Goal: Obtain resource: Obtain resource

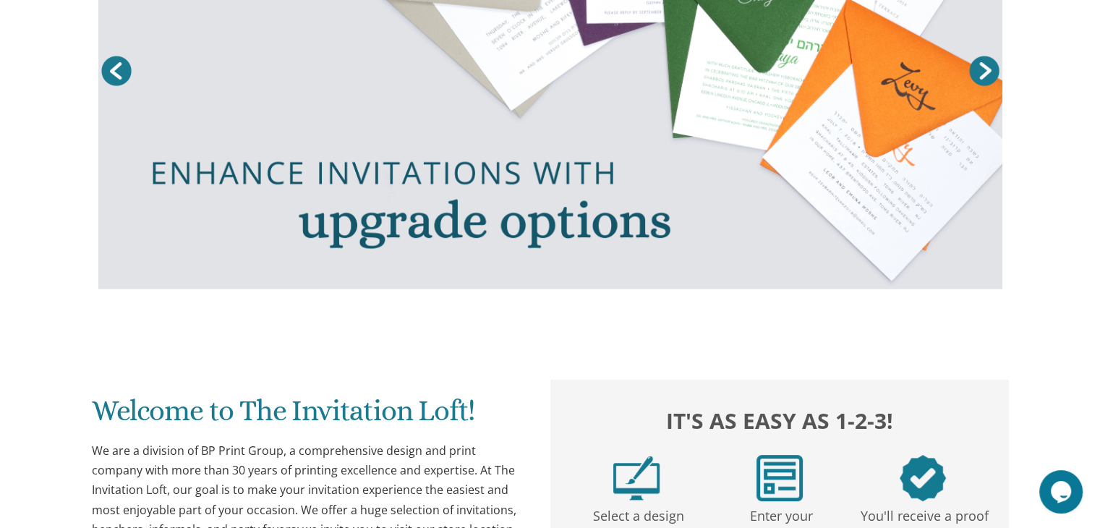
scroll to position [364, 0]
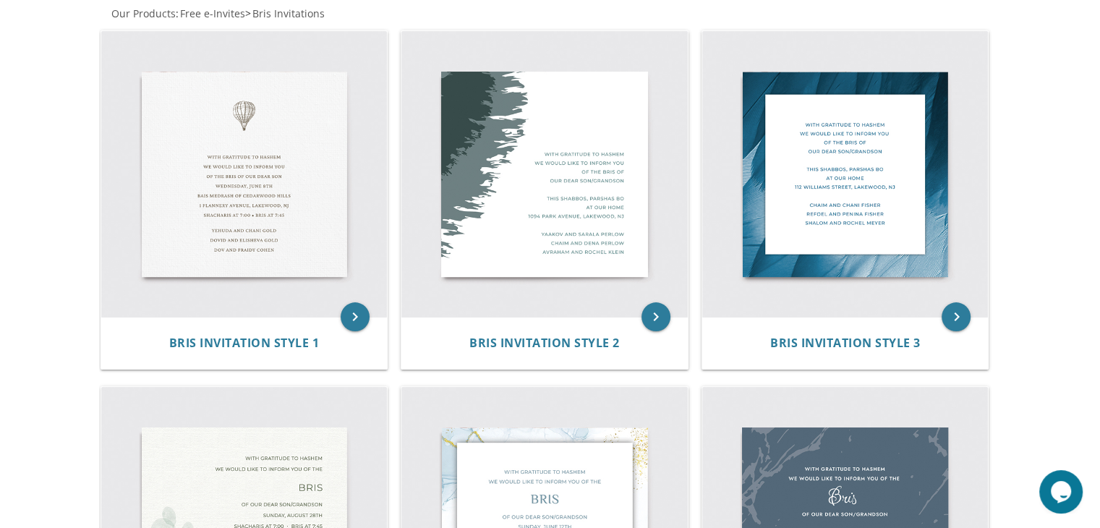
scroll to position [260, 0]
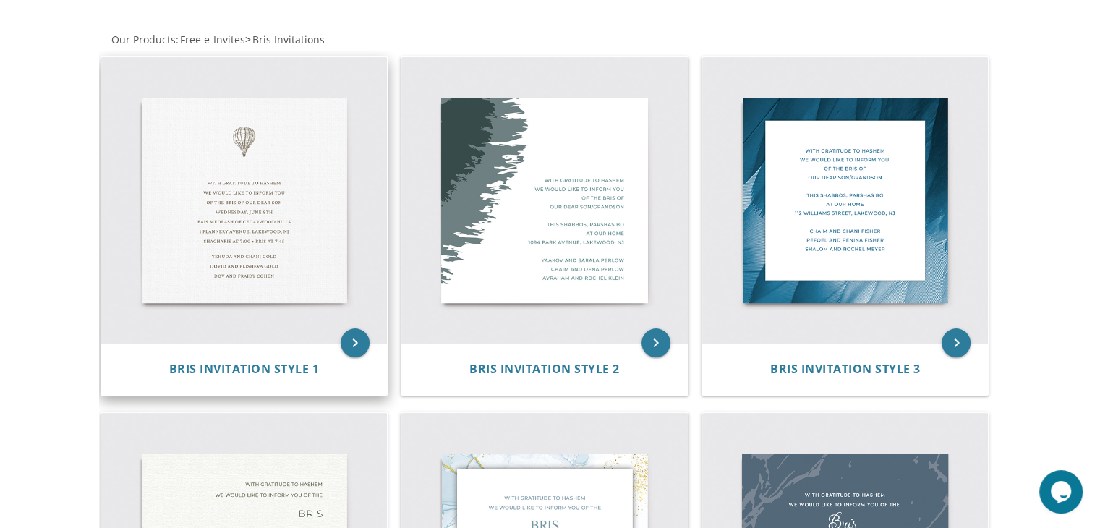
click at [285, 328] on img at bounding box center [244, 200] width 286 height 286
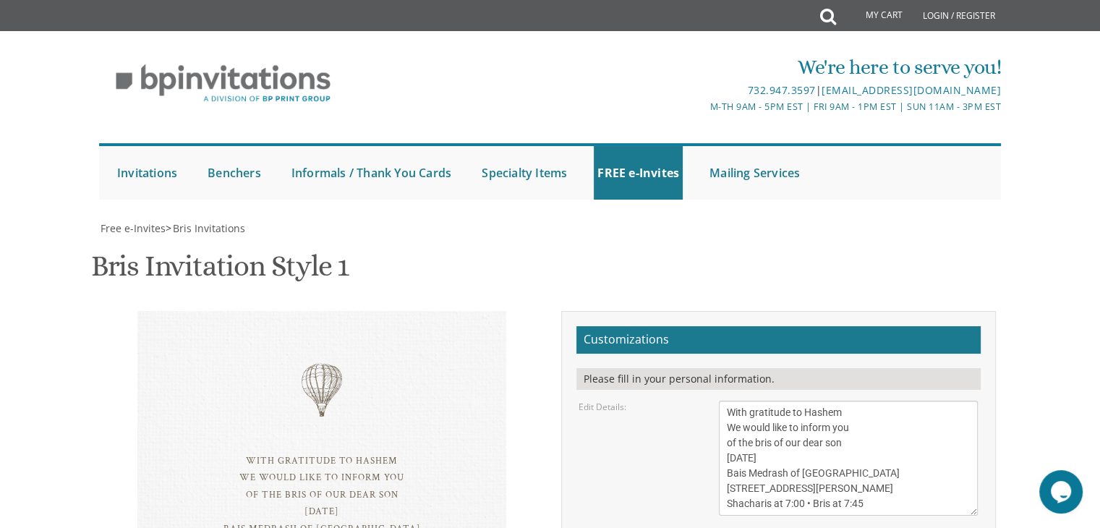
scroll to position [246, 0]
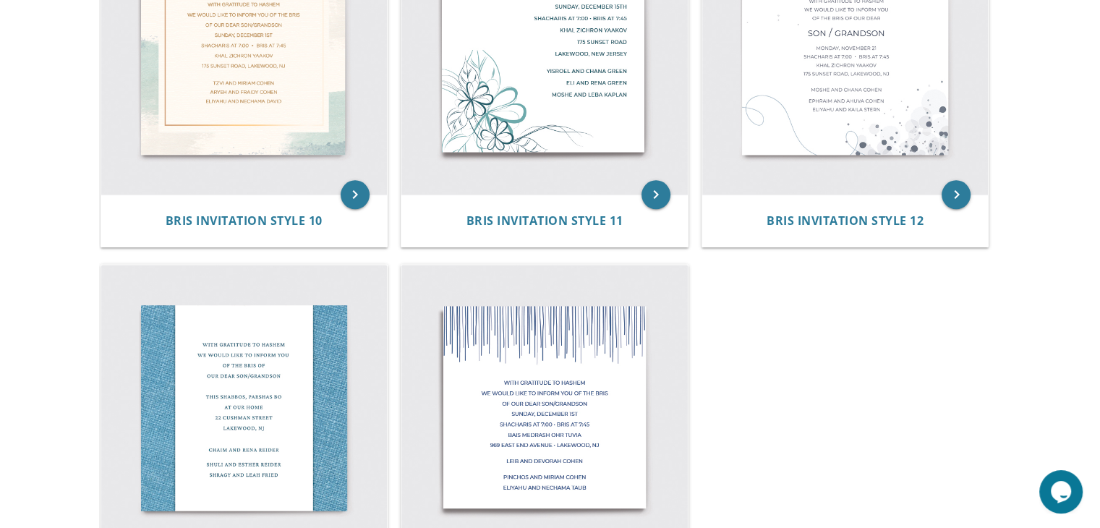
scroll to position [1479, 0]
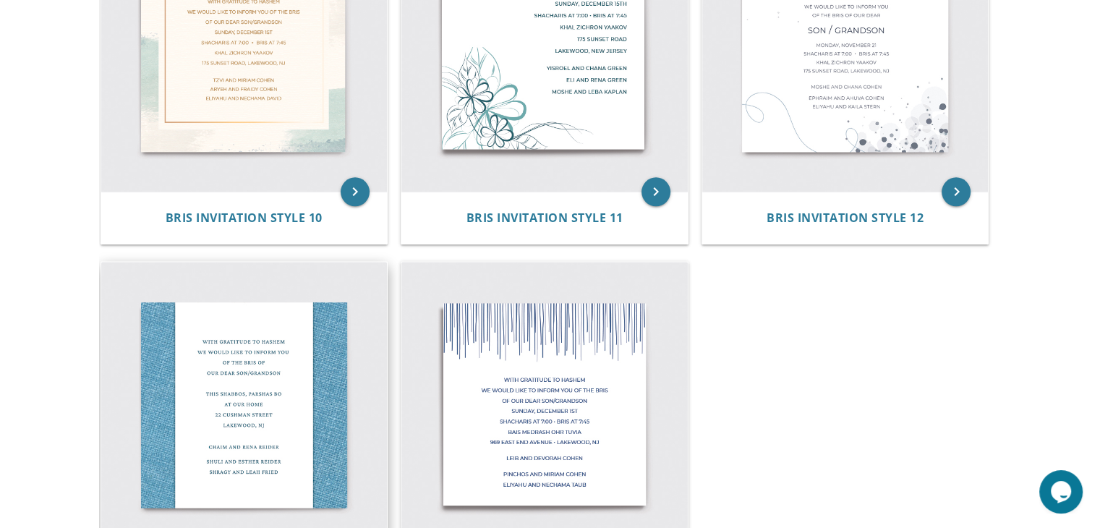
click at [273, 456] on img at bounding box center [244, 405] width 286 height 286
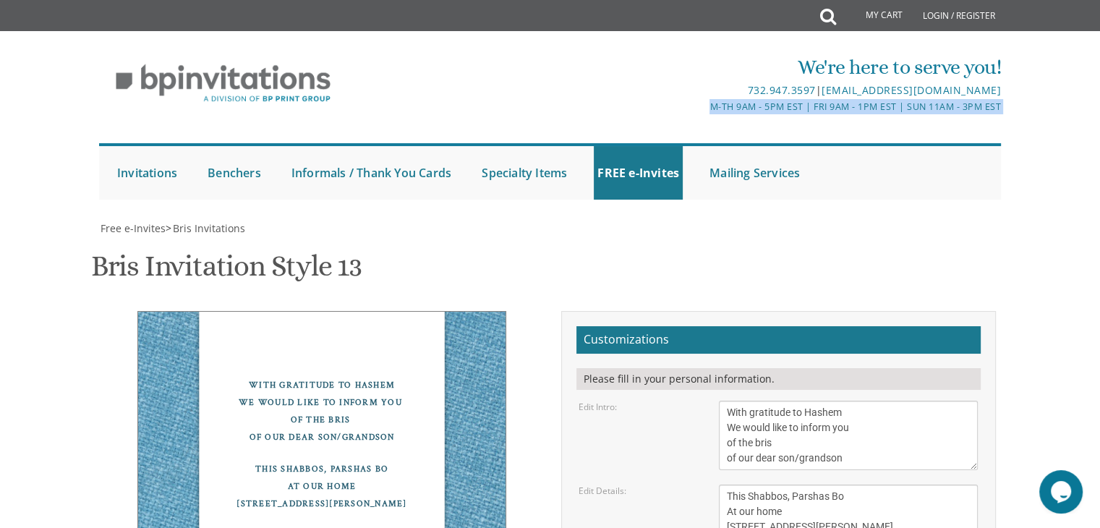
drag, startPoint x: 1097, startPoint y: 85, endPoint x: 1110, endPoint y: 148, distance: 64.2
click at [1099, 148] on html "My Cart Total: View Cart Item(s) Submit My Cart Total: View Cart Item(s) Login …" at bounding box center [550, 264] width 1100 height 528
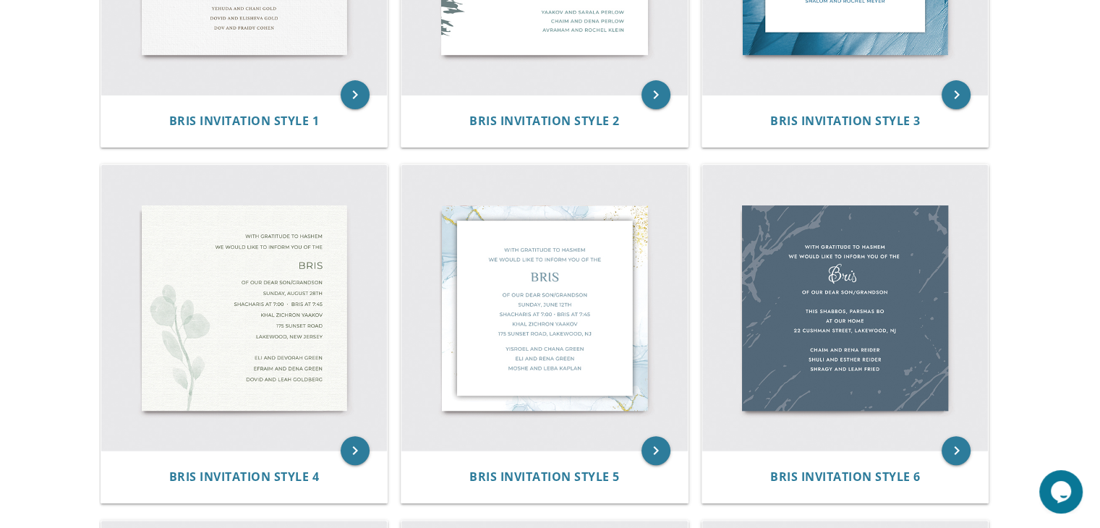
scroll to position [520, 0]
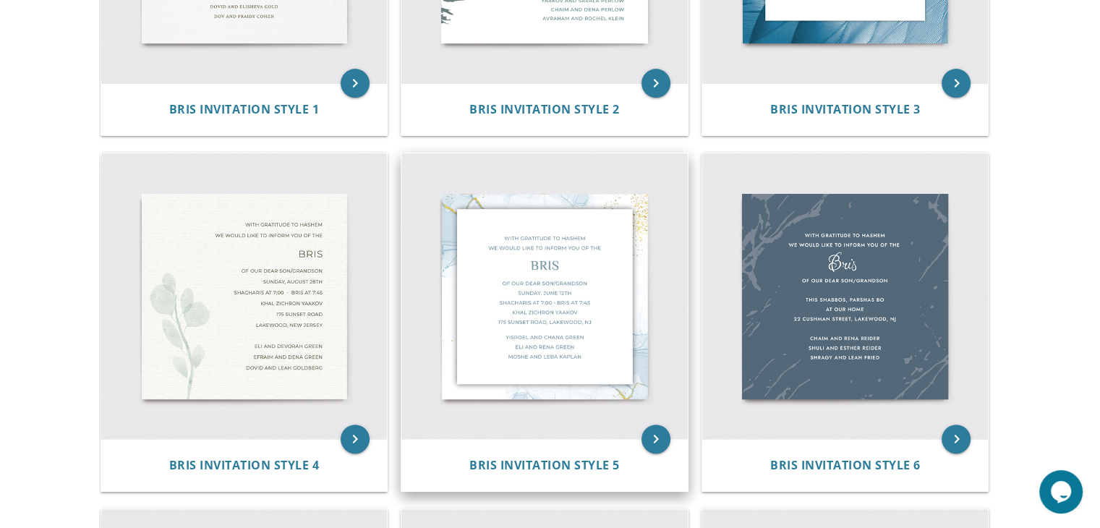
click at [580, 351] on img at bounding box center [544, 296] width 286 height 286
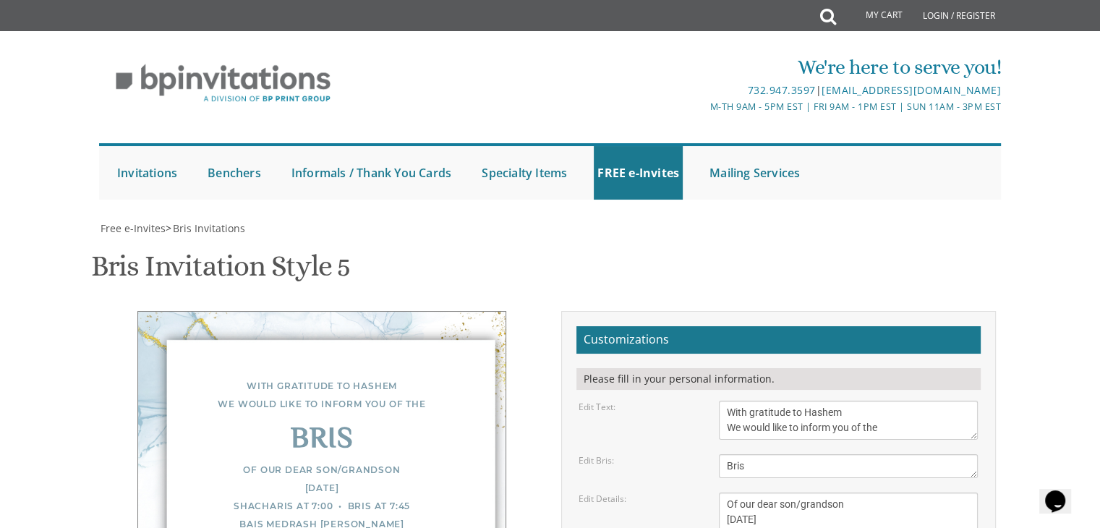
scroll to position [264, 0]
click at [738, 492] on textarea "Of our dear son/grandson Sunday, December 1st Shacharis at 7:00 • Bris at 7:45 …" at bounding box center [848, 534] width 259 height 85
click at [800, 492] on textarea "Of our dear son/grandson Sunday, December 1st Shacharis at 7:00 • Bris at 7:45 …" at bounding box center [848, 534] width 259 height 85
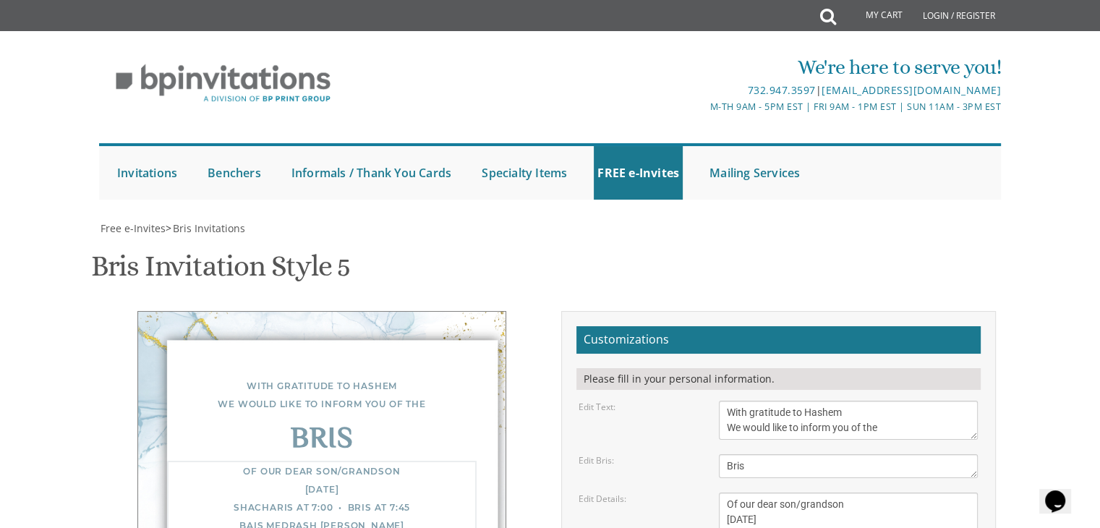
click at [787, 492] on textarea "Of our dear son/grandson Sunday, December 1st Shacharis at 7:00 • Bris at 7:45 …" at bounding box center [848, 534] width 259 height 85
click at [858, 492] on textarea "Of our dear son/grandson Sunday, December 1st Shacharis at 7:00 • Bris at 7:45 …" at bounding box center [848, 534] width 259 height 85
click at [851, 492] on textarea "Of our dear son/grandson Sunday, December 1st Shacharis at 7:00 • Bris at 7:45 …" at bounding box center [848, 534] width 259 height 85
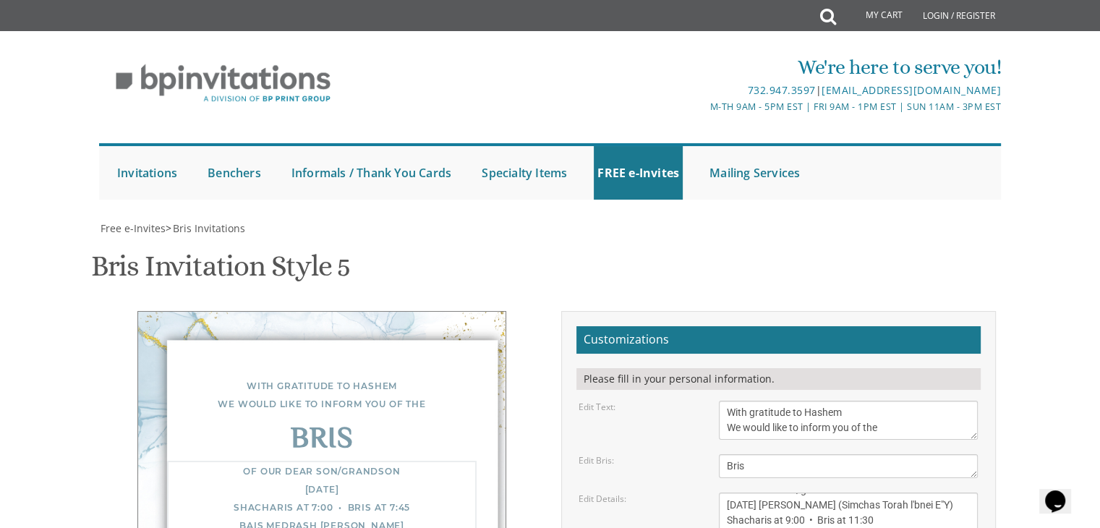
click at [813, 492] on textarea "Of our dear son/grandson Sunday, December 1st Shacharis at 7:00 • Bris at 7:45 …" at bounding box center [848, 534] width 259 height 85
click at [876, 492] on textarea "Of our dear son/grandson Sunday, December 1st Shacharis at 7:00 • Bris at 7:45 …" at bounding box center [848, 534] width 259 height 85
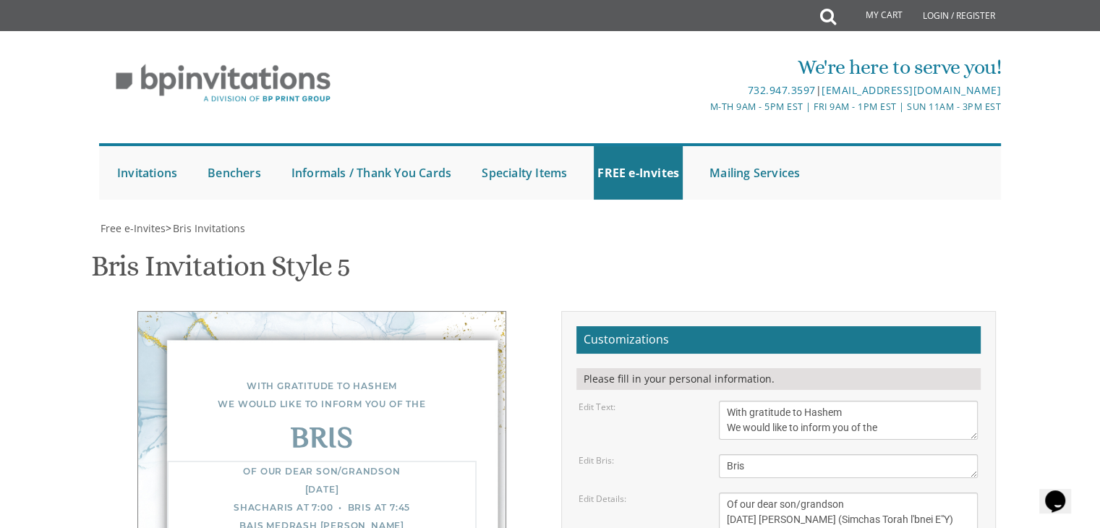
click at [876, 492] on textarea "Of our dear son/grandson Sunday, December 1st Shacharis at 7:00 • Bris at 7:45 …" at bounding box center [848, 534] width 259 height 85
click at [954, 492] on textarea "Of our dear son/grandson Sunday, December 1st Shacharis at 7:00 • Bris at 7:45 …" at bounding box center [848, 534] width 259 height 85
type textarea "Of our dear son/grandson Tuesday, October 14th Shemini Atzeres (Simchas Torah l…"
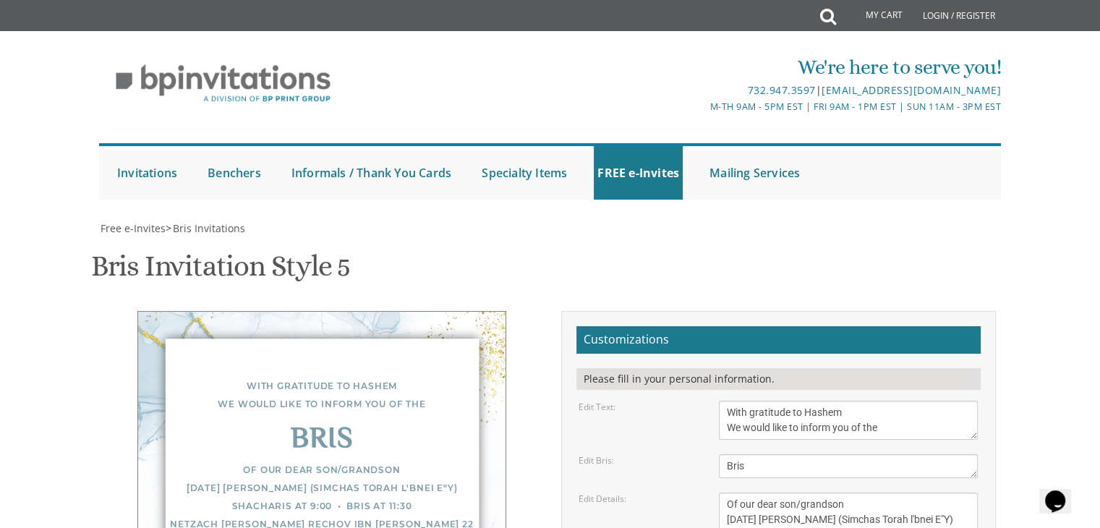
type textarea "Yaakov Nosson and Freidi Szenberg Avi and Tova Szenberg Yisroel and Henny Gold"
click at [831, 492] on textarea "Of our dear son/grandson Sunday, December 1st Shacharis at 7:00 • Bris at 7:45 …" at bounding box center [848, 534] width 259 height 85
click at [832, 492] on textarea "Of our dear son/grandson Sunday, December 1st Shacharis at 7:00 • Bris at 7:45 …" at bounding box center [848, 534] width 259 height 85
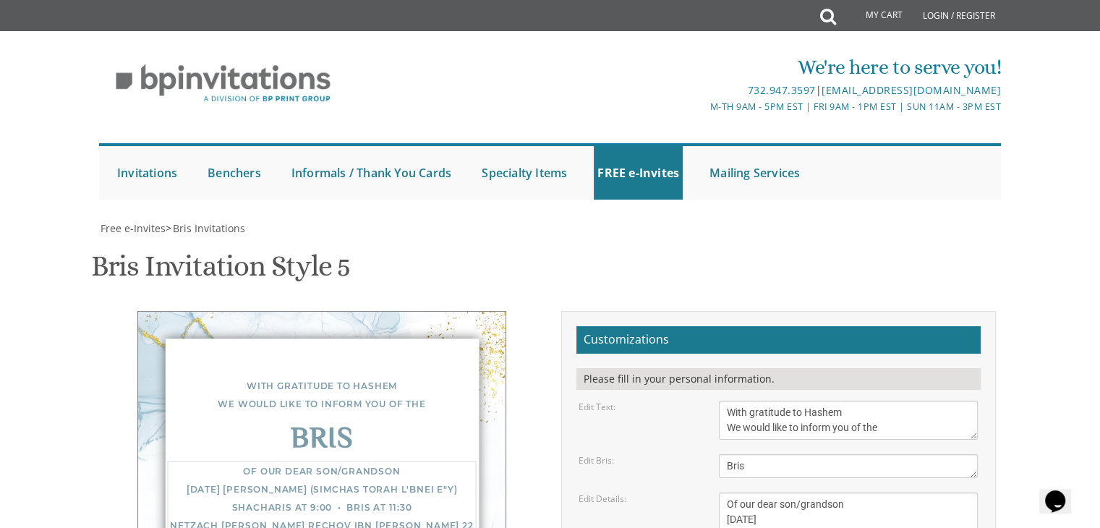
type textarea "Of our dear son/grandson Tuesday, October 14th Shemini Atzeres (Simchas Torah l…"
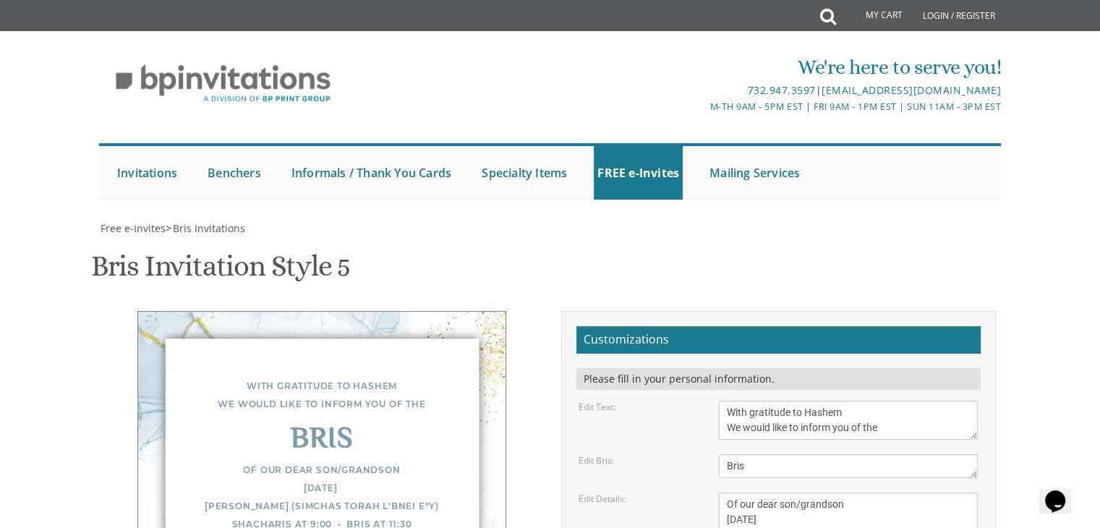
type input "shanialways@gmail.com"
click at [798, 492] on textarea "Of our dear son/grandson Sunday, December 1st Shacharis at 7:00 • Bris at 7:45 …" at bounding box center [848, 534] width 259 height 85
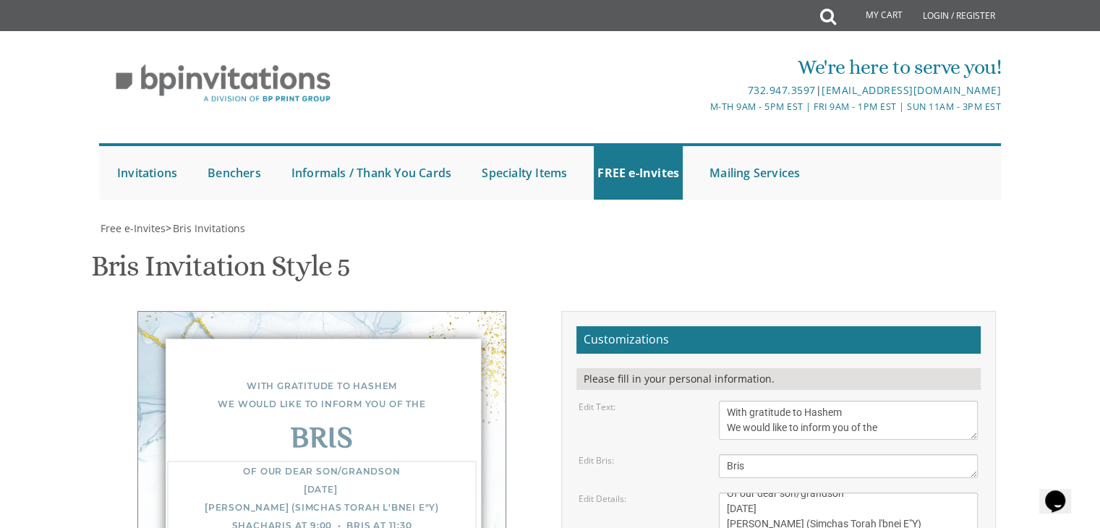
type textarea "Of our dear son/grandson Tuesday, October 14th Shemini Atzeres (Simchas Torah l…"
